Goal: Task Accomplishment & Management: Manage account settings

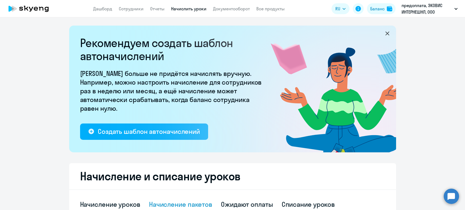
select select "10"
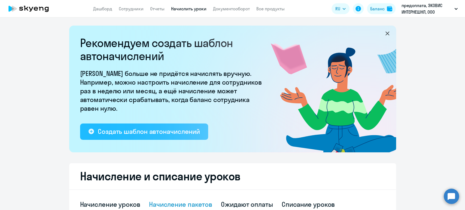
scroll to position [121, 0]
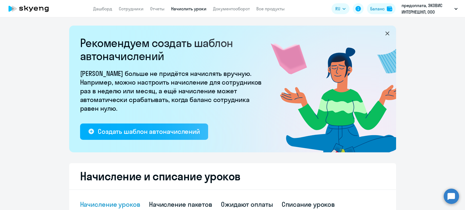
select select "10"
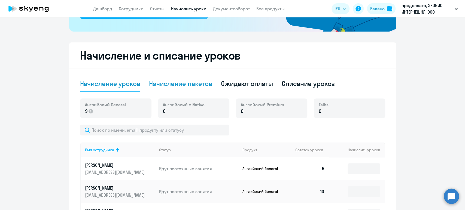
drag, startPoint x: 175, startPoint y: 79, endPoint x: 179, endPoint y: 83, distance: 5.2
click at [175, 79] on div "Начисление пакетов" at bounding box center [180, 83] width 63 height 9
select select "10"
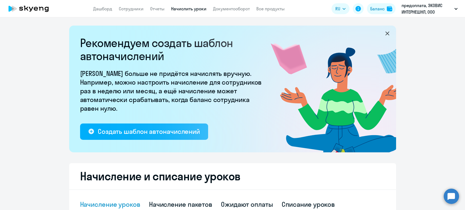
select select "10"
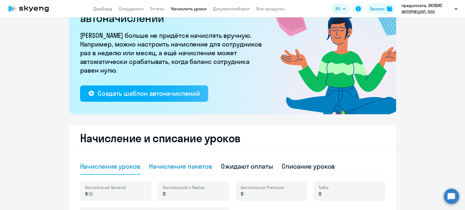
scroll to position [60, 0]
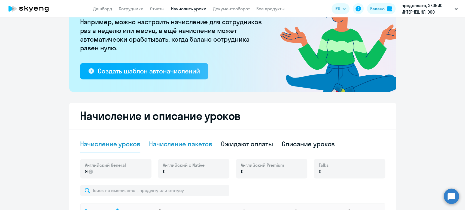
click at [180, 148] on div "Начисление пакетов" at bounding box center [180, 144] width 63 height 9
select select "10"
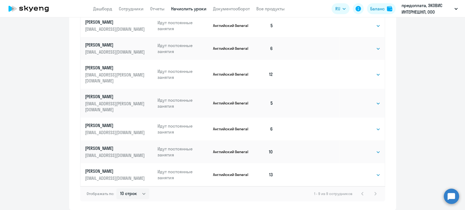
scroll to position [333, 0]
